Goal: Information Seeking & Learning: Learn about a topic

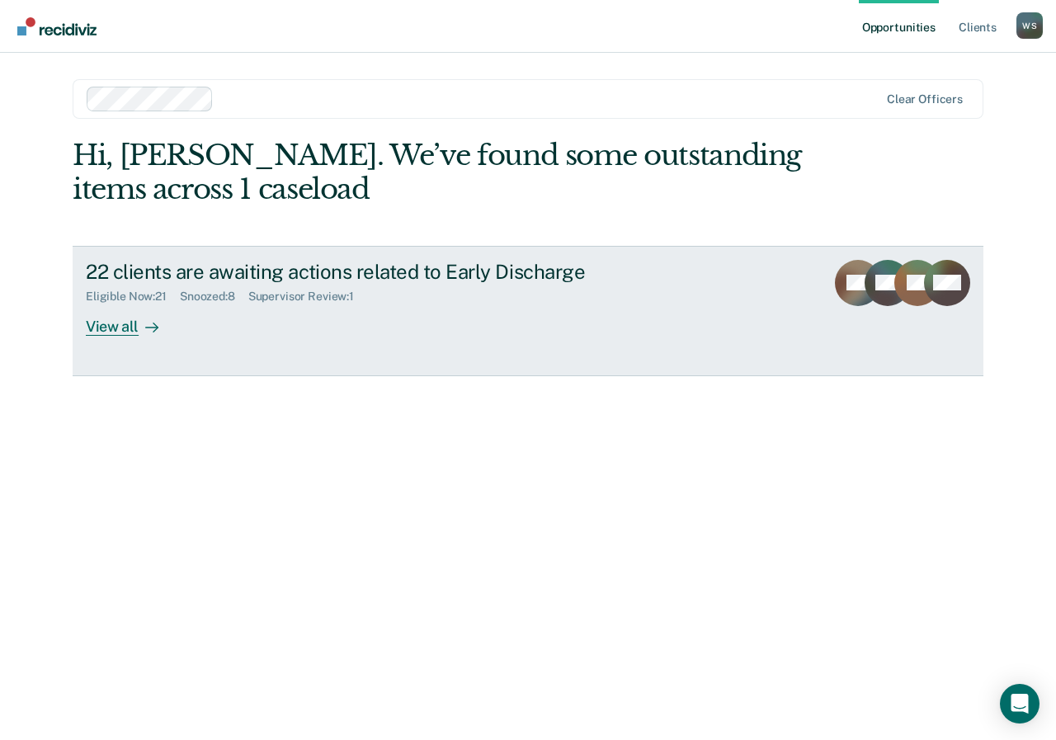
click at [135, 319] on div "View all" at bounding box center [132, 320] width 92 height 32
